Goal: Information Seeking & Learning: Learn about a topic

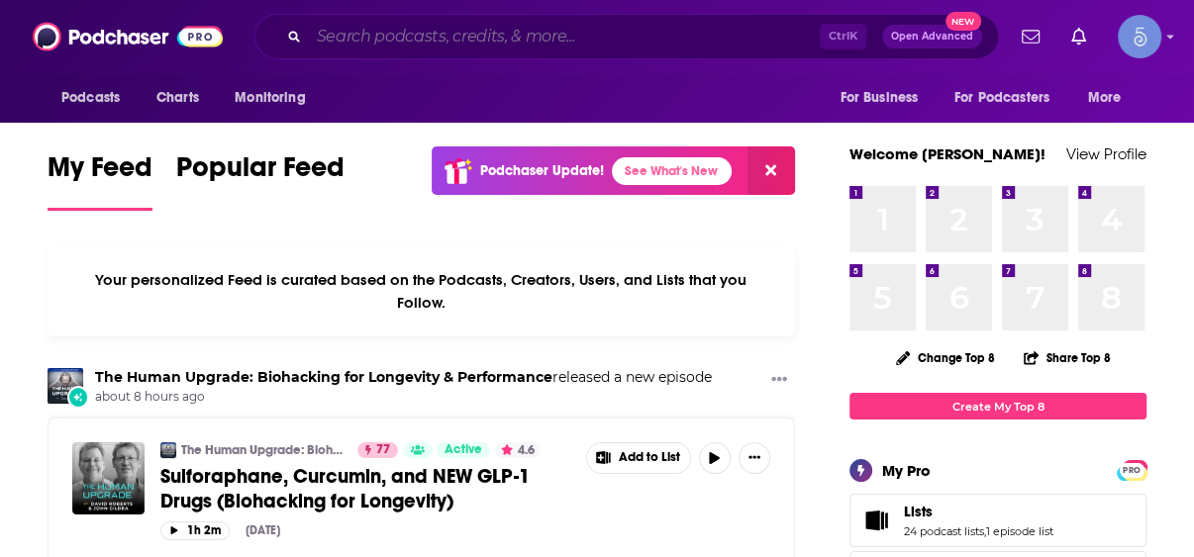
click at [538, 38] on input "Search podcasts, credits, & more..." at bounding box center [564, 37] width 511 height 32
click at [539, 35] on input "Search podcasts, credits, & more..." at bounding box center [564, 37] width 511 height 32
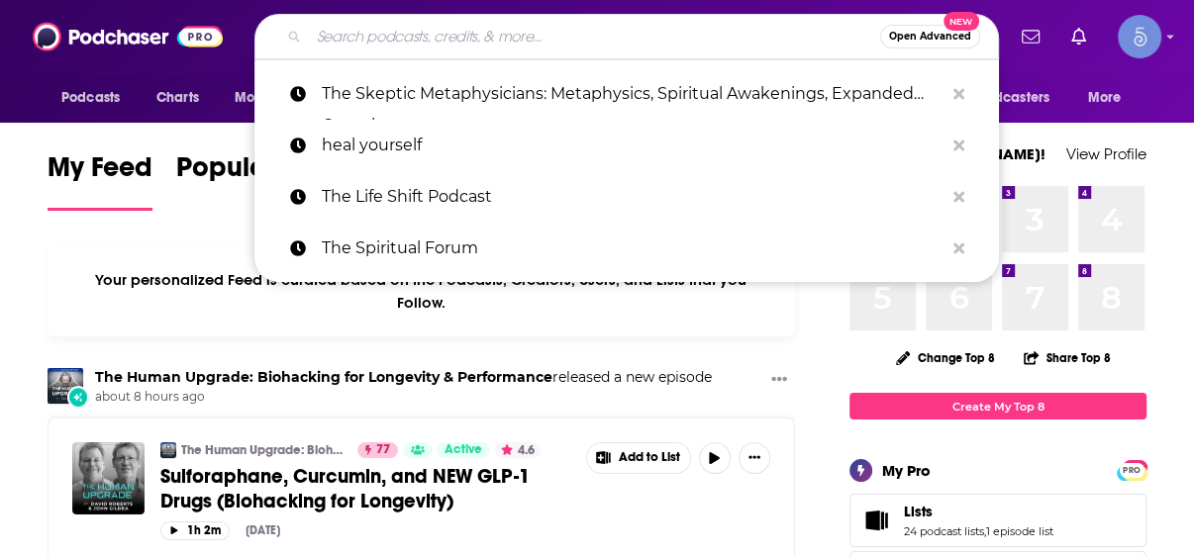
paste input "Biohacking with [PERSON_NAME]"
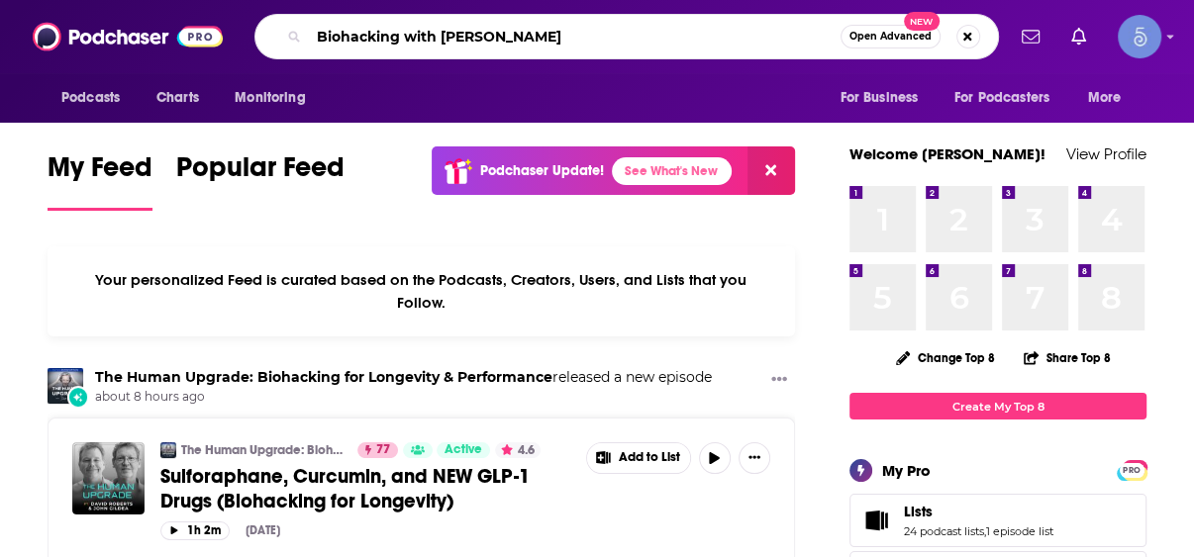
type input "Biohacking with [PERSON_NAME]"
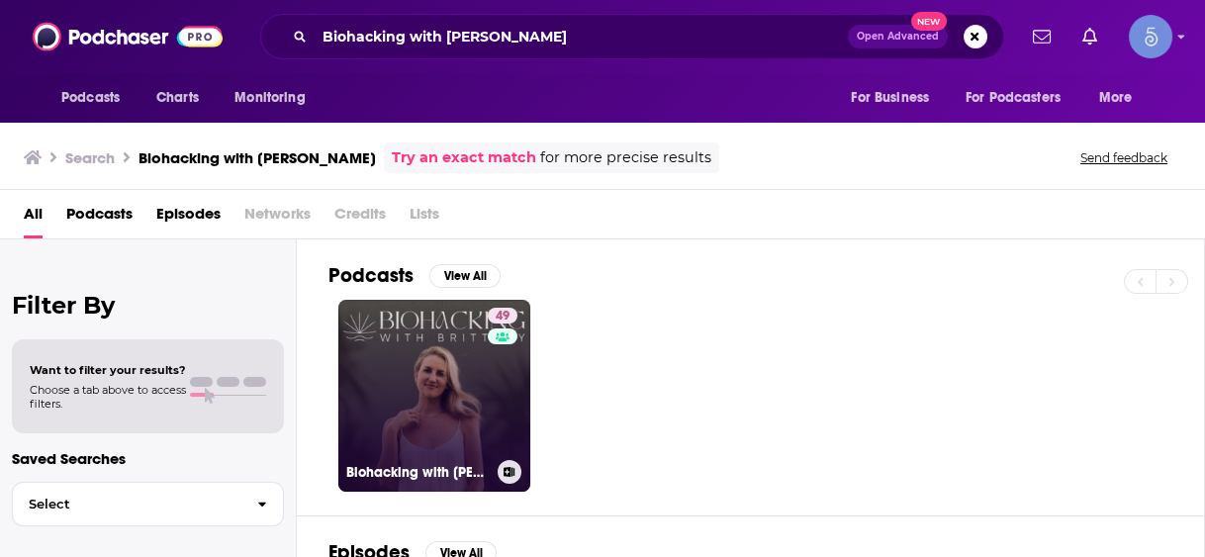
click at [434, 376] on link "49 Biohacking with [PERSON_NAME]" at bounding box center [434, 396] width 192 height 192
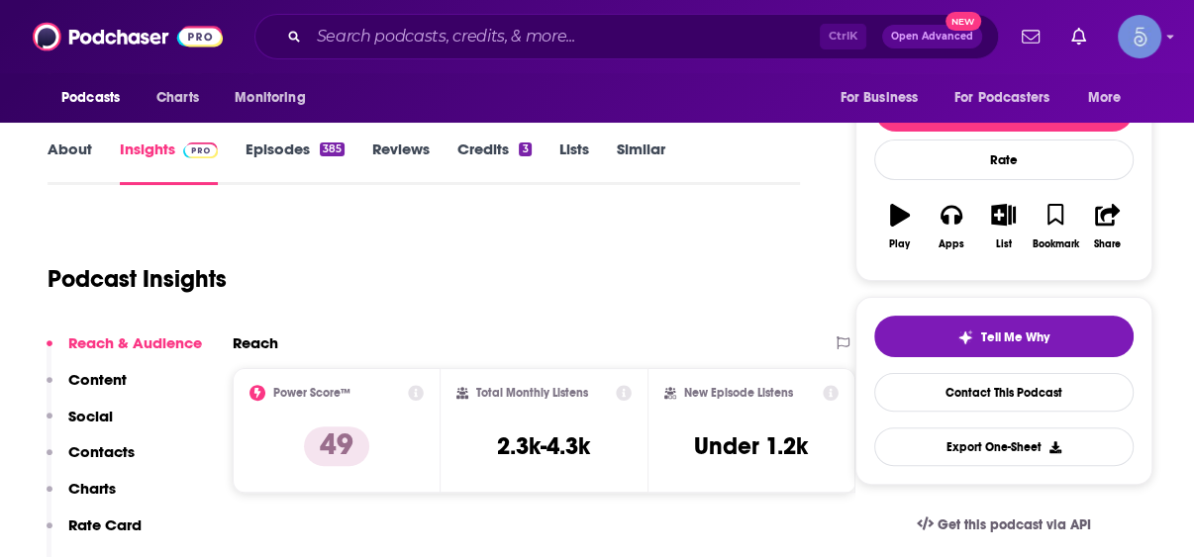
scroll to position [237, 0]
